Goal: Transaction & Acquisition: Purchase product/service

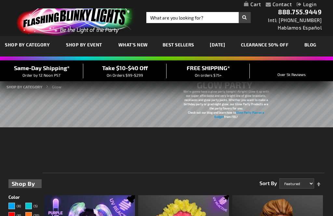
click at [26, 144] on div "We’re gonna have a glow party tonight! Alright! Glow it up with our super affor…" at bounding box center [166, 115] width 316 height 81
click at [212, 47] on link "[DATE]" at bounding box center [217, 45] width 25 height 22
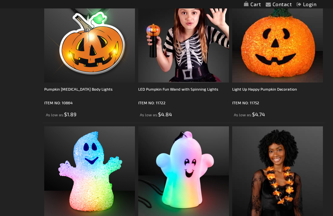
scroll to position [1551, 0]
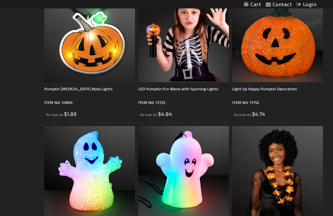
click at [254, 58] on img at bounding box center [277, 36] width 91 height 91
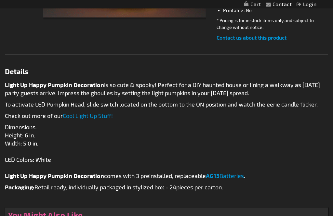
scroll to position [225, 0]
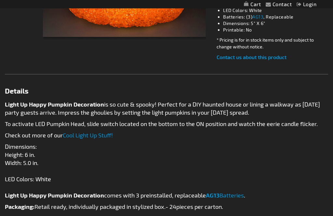
click at [101, 137] on link "Cool Light Up Stuff!" at bounding box center [88, 135] width 50 height 7
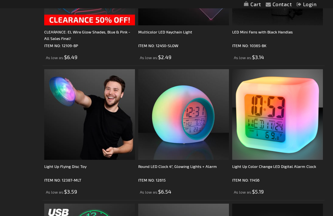
scroll to position [2085, 0]
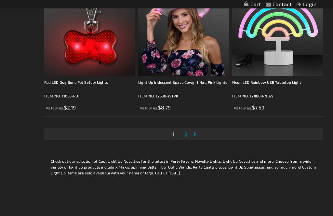
click at [187, 134] on span "2" at bounding box center [185, 134] width 3 height 7
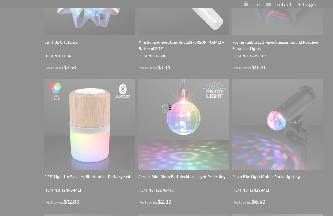
scroll to position [0, 0]
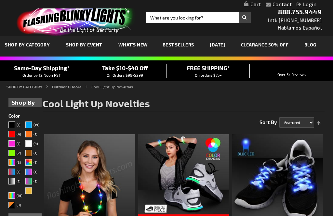
click at [282, 42] on link "CLEARANCE 50% OFF" at bounding box center [265, 45] width 58 height 22
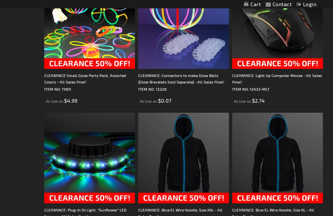
scroll to position [1637, 0]
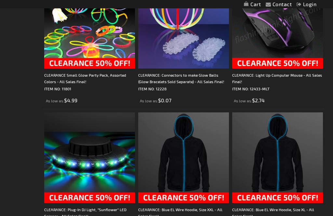
click at [304, 62] on img at bounding box center [277, 23] width 91 height 91
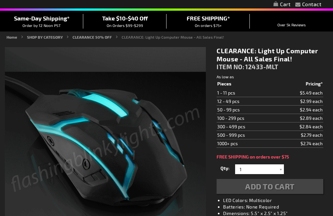
click at [274, 185] on div "Add to Cart" at bounding box center [270, 186] width 107 height 15
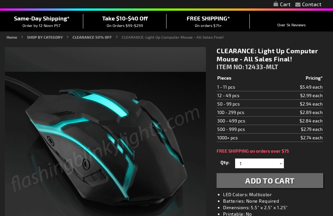
click at [271, 211] on li "Printable: No" at bounding box center [276, 214] width 107 height 7
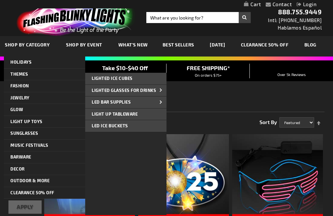
click at [124, 127] on span "LED Ice Buckets" at bounding box center [110, 125] width 36 height 5
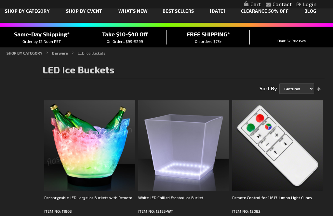
scroll to position [33, 0]
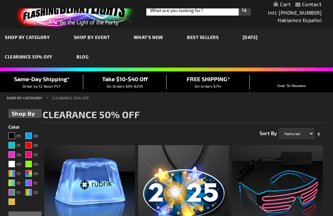
click at [98, 32] on link "SHOP BY EVENT" at bounding box center [92, 37] width 46 height 22
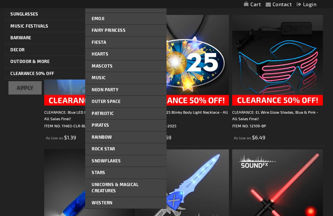
scroll to position [121, 0]
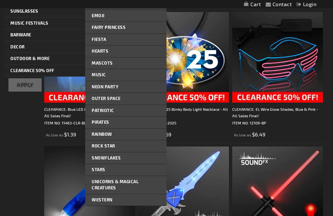
click at [118, 86] on span "Neon Party" at bounding box center [105, 87] width 27 height 5
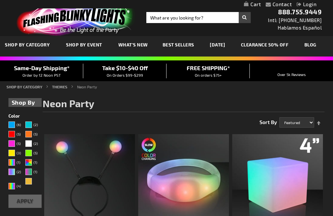
click at [165, 47] on span "Best Sellers" at bounding box center [179, 45] width 32 height 6
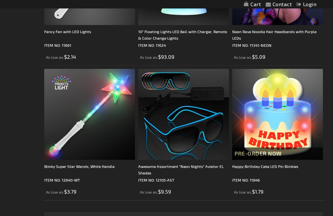
scroll to position [2688, 0]
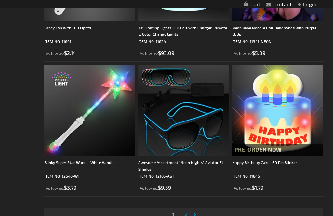
click at [186, 215] on span "2" at bounding box center [185, 214] width 3 height 7
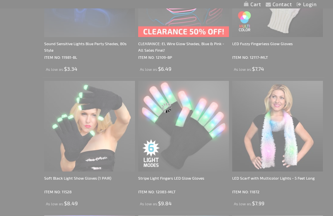
scroll to position [0, 0]
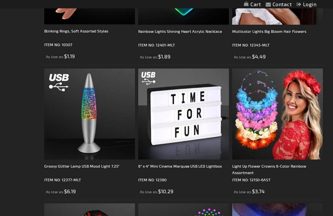
scroll to position [393, 0]
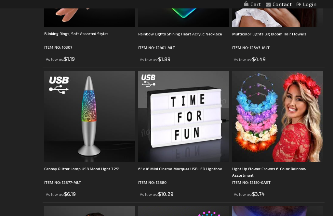
click at [167, 133] on img at bounding box center [183, 116] width 91 height 91
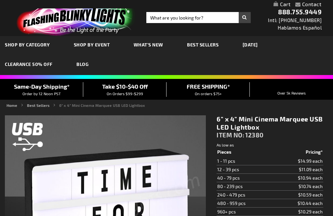
click at [16, 47] on span "SHOP BY CATEGORY" at bounding box center [27, 45] width 45 height 6
click at [17, 46] on span "SHOP BY CATEGORY" at bounding box center [27, 45] width 45 height 6
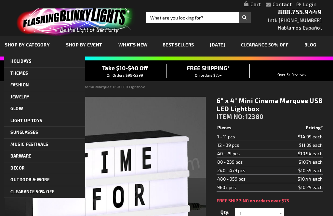
click at [19, 46] on span "SHOP BY CATEGORY" at bounding box center [27, 45] width 45 height 6
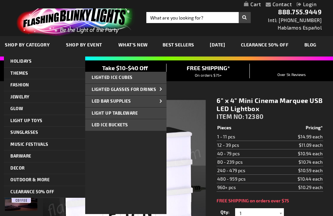
click at [94, 117] on link "Light Up Tableware" at bounding box center [125, 114] width 81 height 12
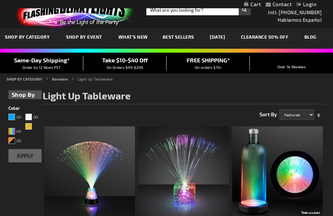
scroll to position [8, 0]
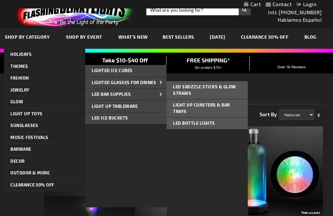
click at [182, 111] on span "Light Up Coasters & Bar Trays" at bounding box center [201, 108] width 57 height 12
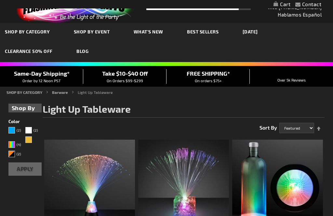
scroll to position [13, 0]
click at [55, 93] on link "Barware" at bounding box center [60, 92] width 16 height 5
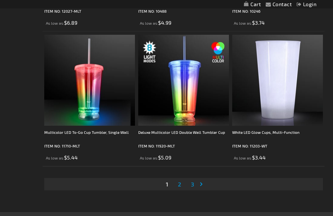
scroll to position [2720, 0]
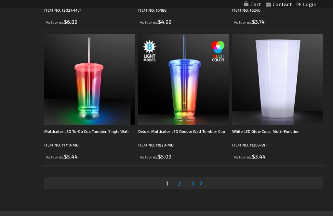
click at [179, 180] on span "2" at bounding box center [179, 183] width 3 height 7
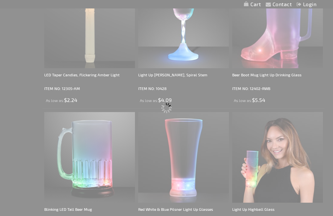
scroll to position [0, 0]
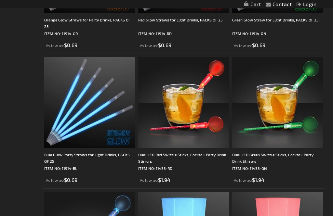
scroll to position [1487, 0]
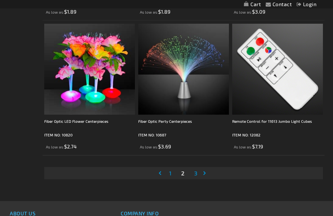
click at [193, 170] on link "Page 3" at bounding box center [196, 173] width 6 height 10
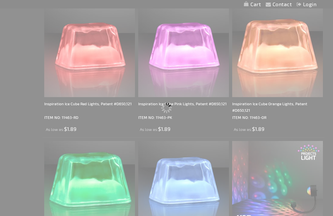
scroll to position [351, 0]
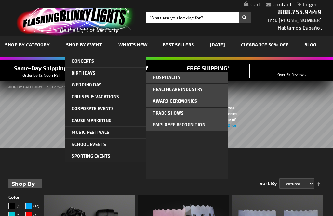
click at [198, 124] on span "Employee Recognition" at bounding box center [179, 124] width 52 height 5
